Goal: Task Accomplishment & Management: Manage account settings

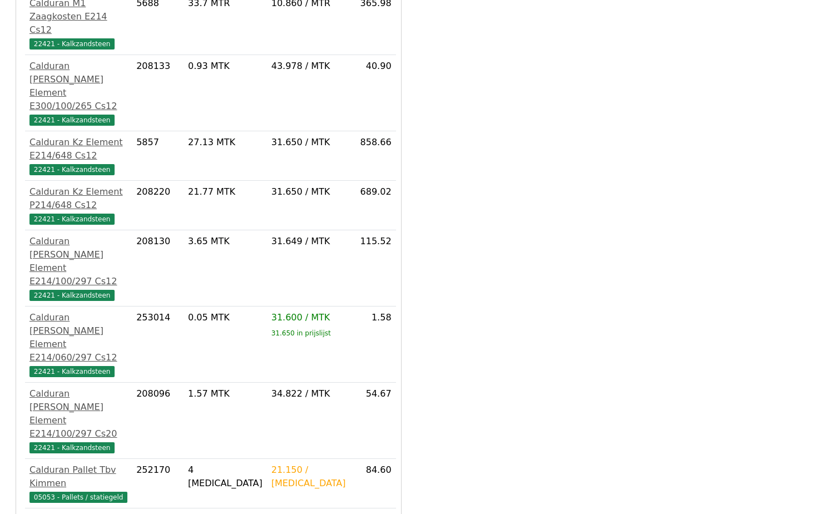
scroll to position [413, 0]
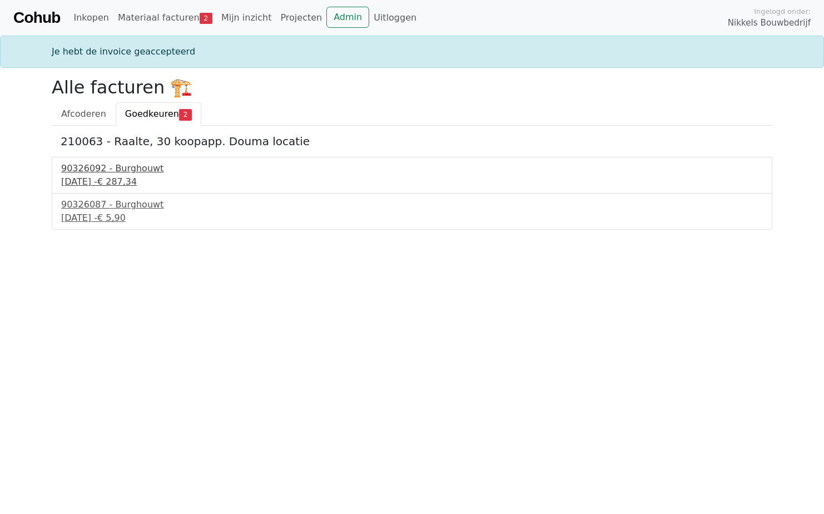
click at [137, 180] on span "€ 287,34" at bounding box center [116, 181] width 39 height 11
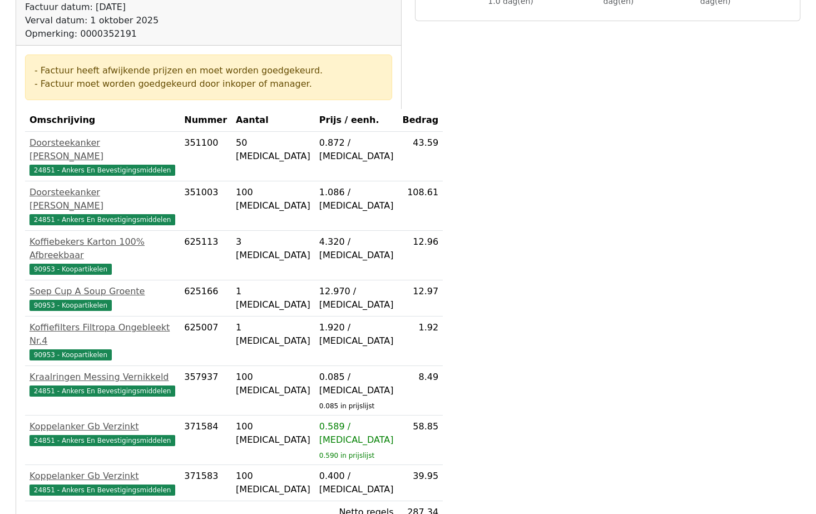
scroll to position [373, 0]
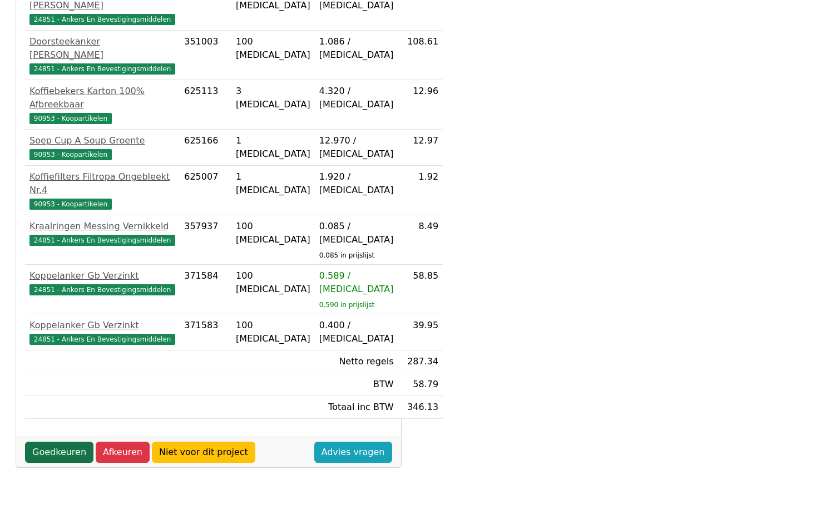
click at [54, 442] on link "Goedkeuren" at bounding box center [59, 452] width 68 height 21
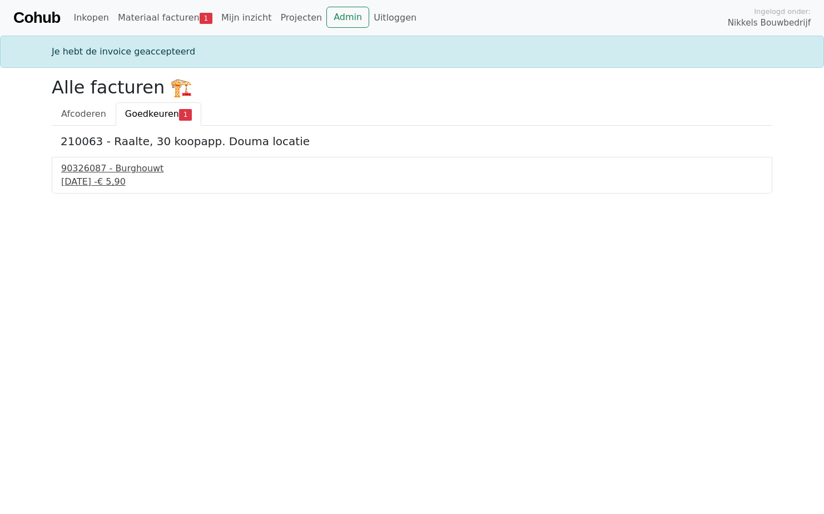
click at [122, 182] on div "[DATE] - € 5,90" at bounding box center [412, 181] width 702 height 13
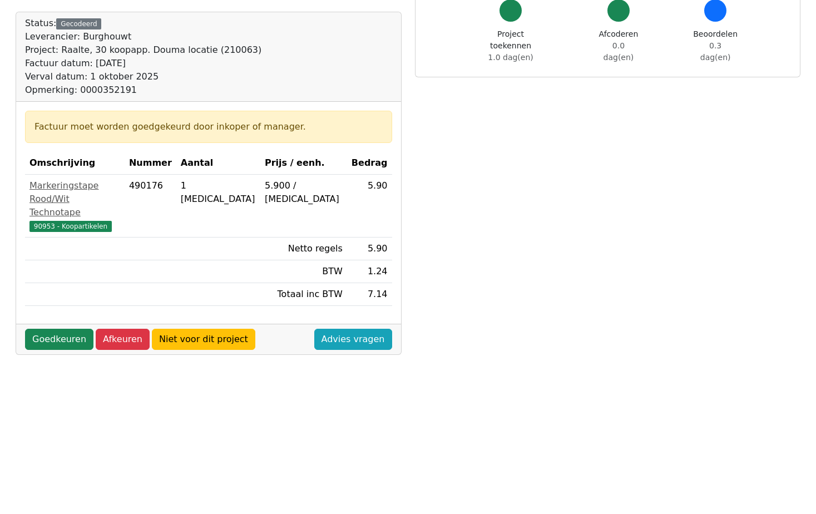
scroll to position [167, 0]
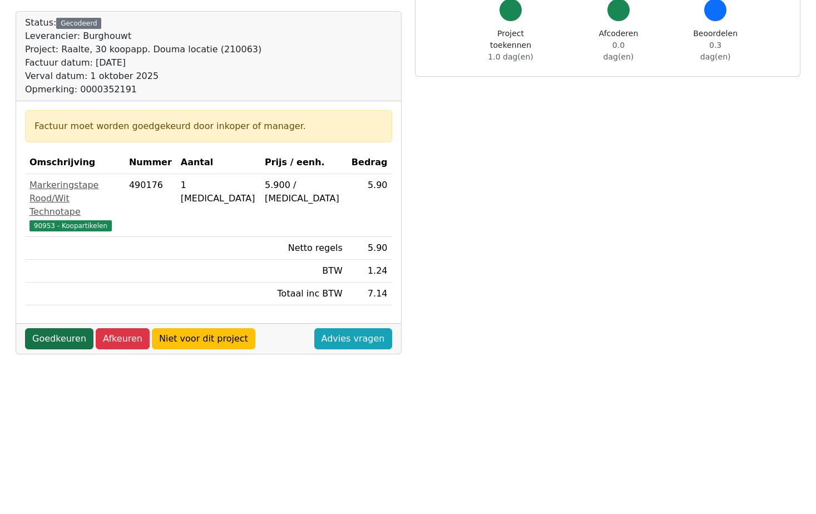
click at [61, 328] on link "Goedkeuren" at bounding box center [59, 338] width 68 height 21
